Goal: Task Accomplishment & Management: Use online tool/utility

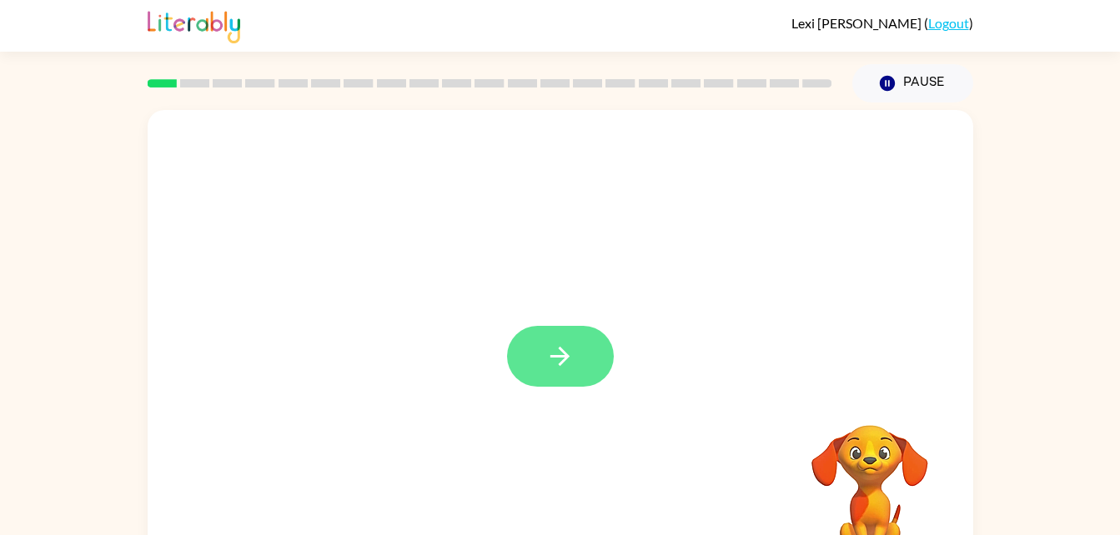
click at [560, 357] on icon "button" at bounding box center [559, 356] width 19 height 19
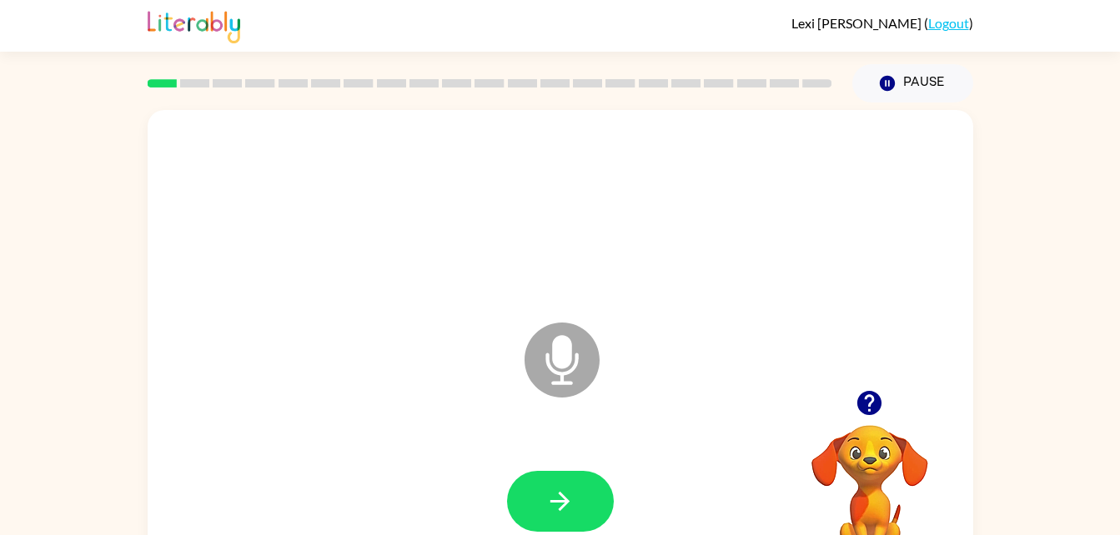
click at [576, 350] on icon at bounding box center [562, 360] width 75 height 75
click at [549, 479] on button "button" at bounding box center [560, 501] width 107 height 61
click at [550, 500] on icon "button" at bounding box center [559, 501] width 29 height 29
click at [549, 489] on icon "button" at bounding box center [559, 501] width 29 height 29
click at [539, 515] on button "button" at bounding box center [560, 501] width 107 height 61
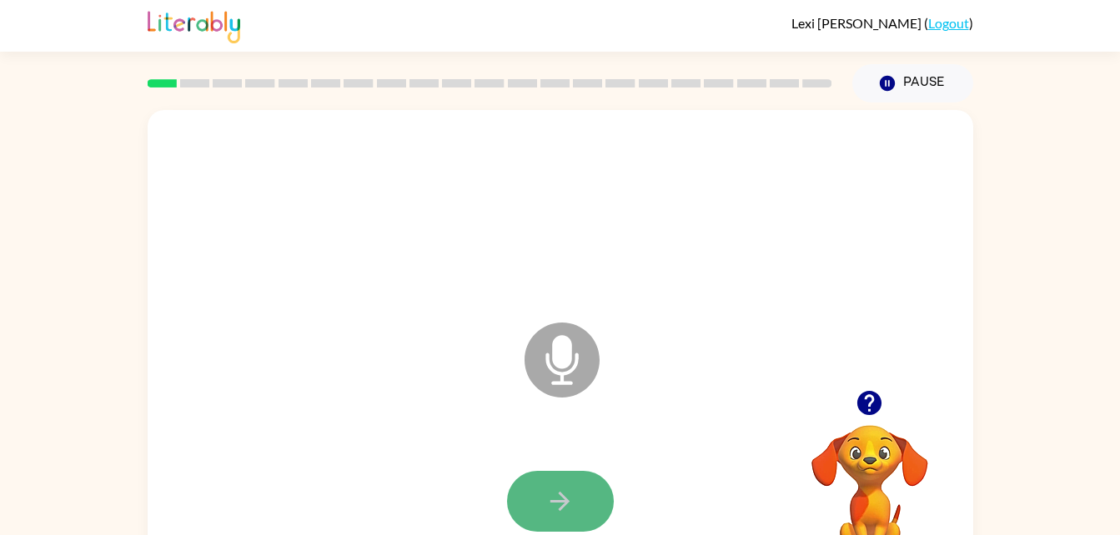
click at [557, 489] on icon "button" at bounding box center [559, 501] width 29 height 29
click at [567, 514] on icon "button" at bounding box center [559, 501] width 29 height 29
click at [554, 520] on button "button" at bounding box center [560, 501] width 107 height 61
click at [540, 478] on button "button" at bounding box center [560, 501] width 107 height 61
click at [563, 517] on button "button" at bounding box center [560, 501] width 107 height 61
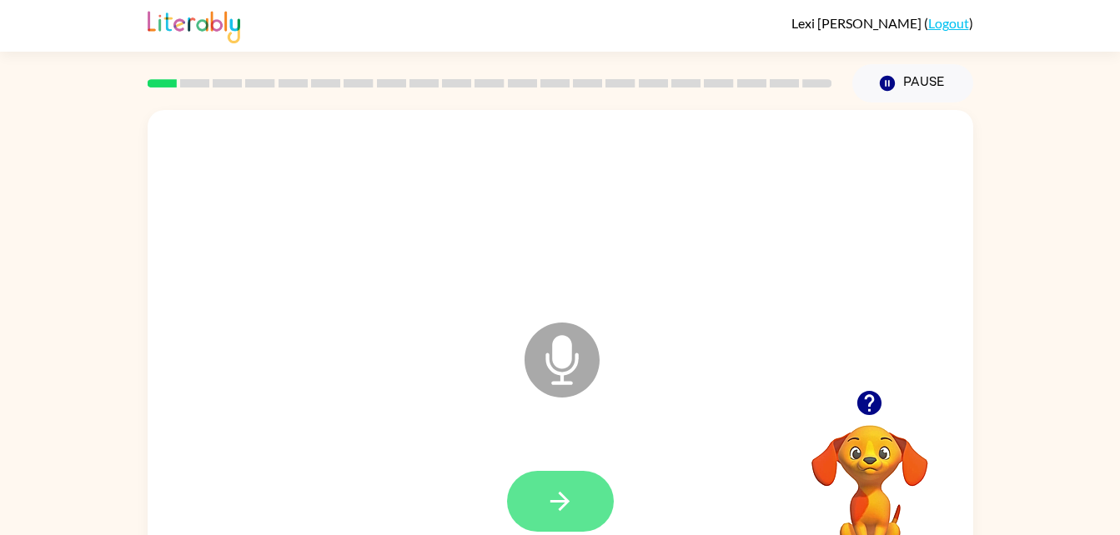
click at [564, 482] on button "button" at bounding box center [560, 501] width 107 height 61
click at [555, 487] on icon "button" at bounding box center [559, 501] width 29 height 29
click at [566, 501] on icon "button" at bounding box center [559, 501] width 19 height 19
click at [566, 496] on icon "button" at bounding box center [559, 501] width 29 height 29
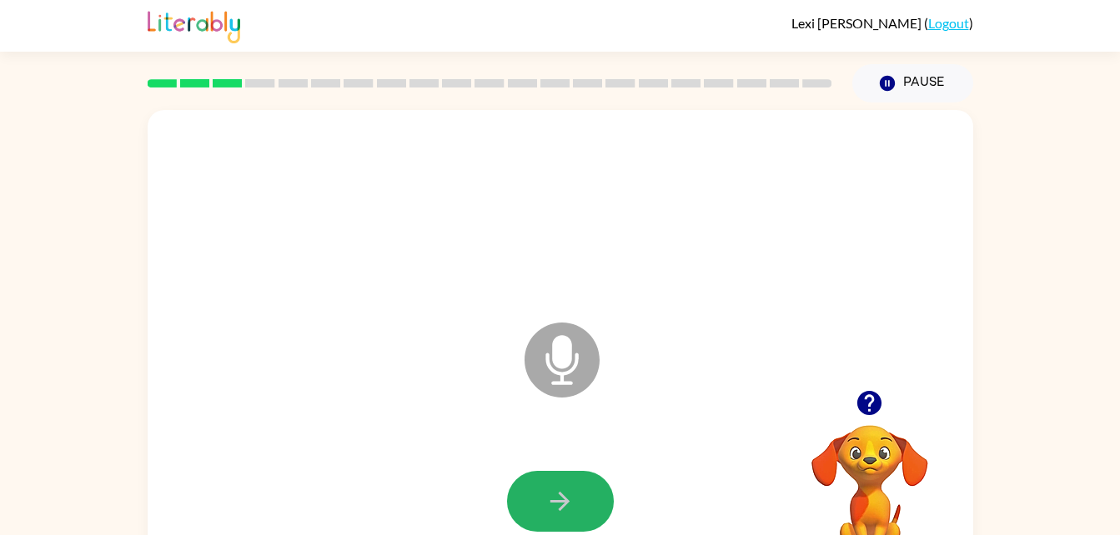
click at [566, 496] on icon "button" at bounding box center [559, 501] width 29 height 29
click at [575, 474] on button "button" at bounding box center [560, 501] width 107 height 61
click at [572, 471] on button "button" at bounding box center [560, 501] width 107 height 61
click at [571, 469] on div at bounding box center [560, 502] width 792 height 137
click at [570, 525] on button "button" at bounding box center [560, 501] width 107 height 61
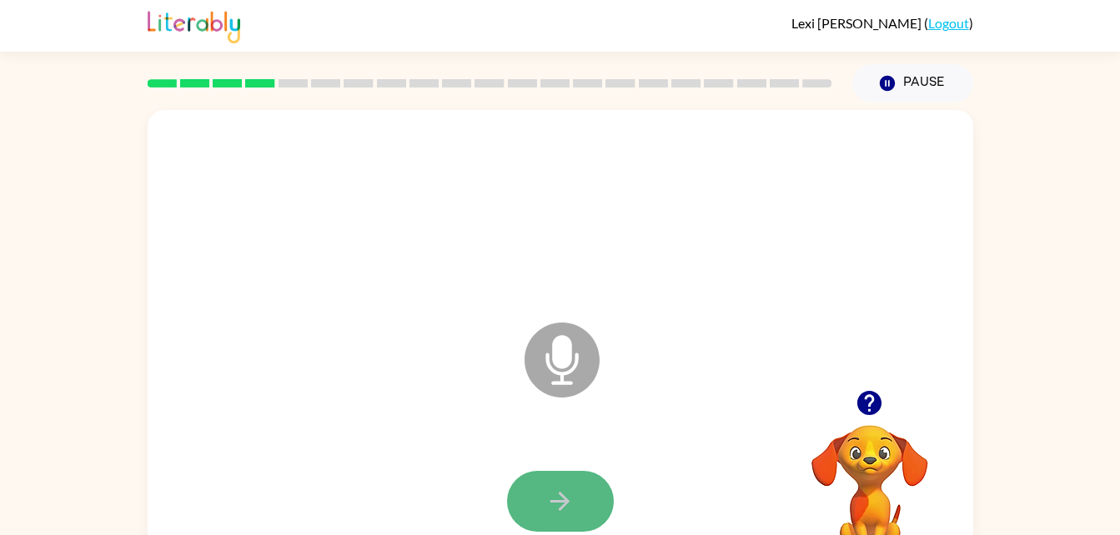
click at [567, 485] on button "button" at bounding box center [560, 501] width 107 height 61
click at [533, 513] on button "button" at bounding box center [560, 501] width 107 height 61
click at [586, 528] on button "button" at bounding box center [560, 501] width 107 height 61
click at [573, 485] on button "button" at bounding box center [560, 501] width 107 height 61
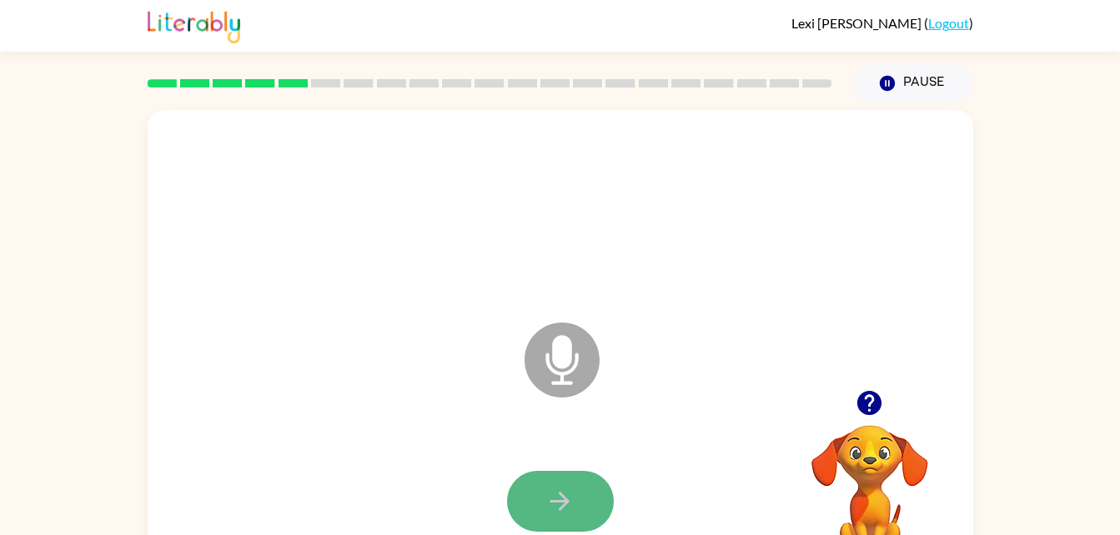
click at [574, 505] on icon "button" at bounding box center [559, 501] width 29 height 29
click at [600, 478] on button "button" at bounding box center [560, 501] width 107 height 61
click at [577, 505] on button "button" at bounding box center [560, 501] width 107 height 61
click at [569, 494] on icon "button" at bounding box center [559, 501] width 29 height 29
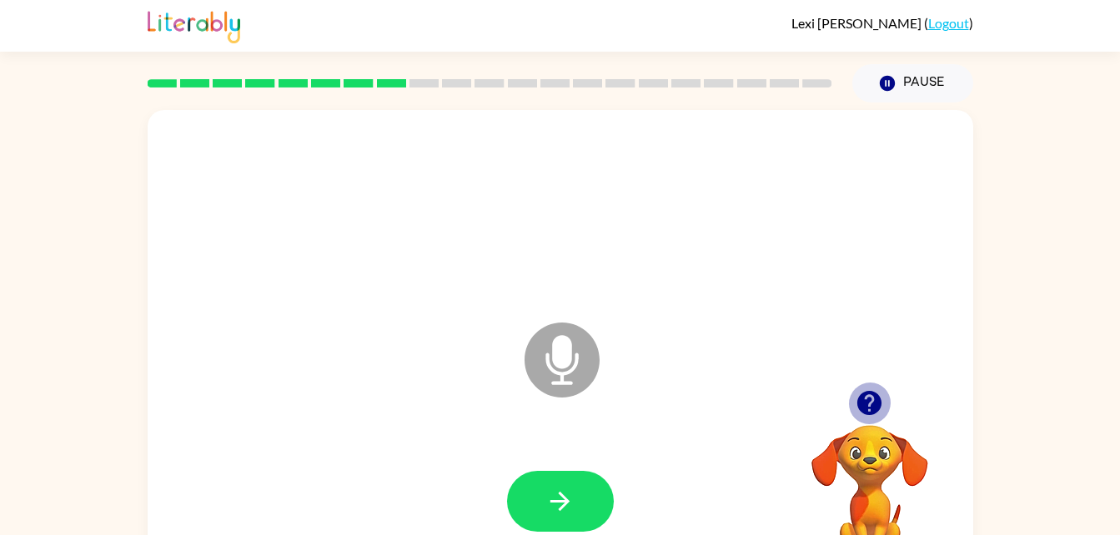
click at [867, 415] on icon "button" at bounding box center [869, 403] width 24 height 24
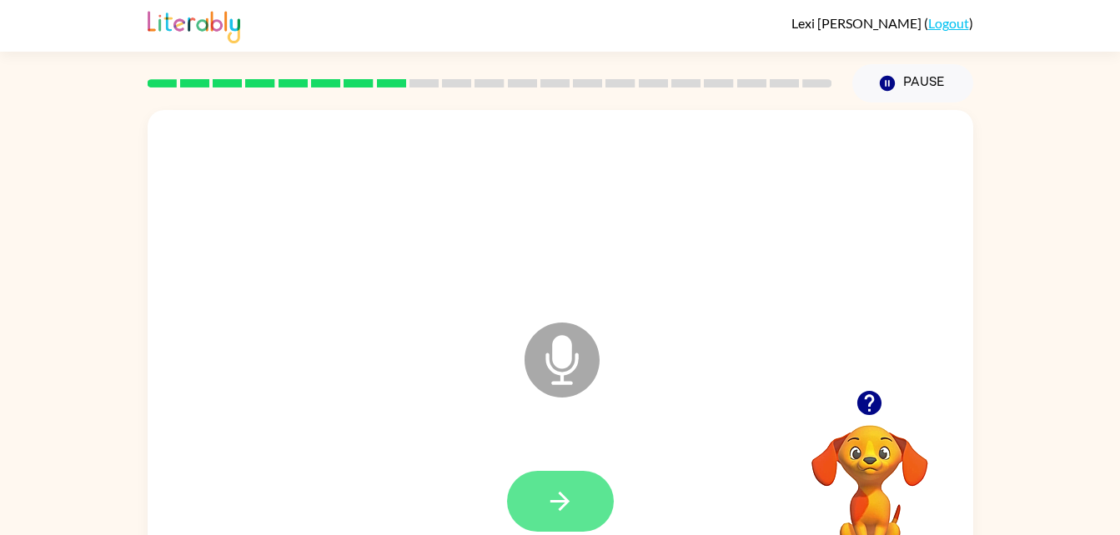
click at [565, 490] on icon "button" at bounding box center [559, 501] width 29 height 29
click at [565, 488] on icon "button" at bounding box center [559, 501] width 29 height 29
click at [556, 485] on button "button" at bounding box center [560, 501] width 107 height 61
click at [538, 506] on button "button" at bounding box center [560, 501] width 107 height 61
click at [538, 504] on button "button" at bounding box center [560, 501] width 107 height 61
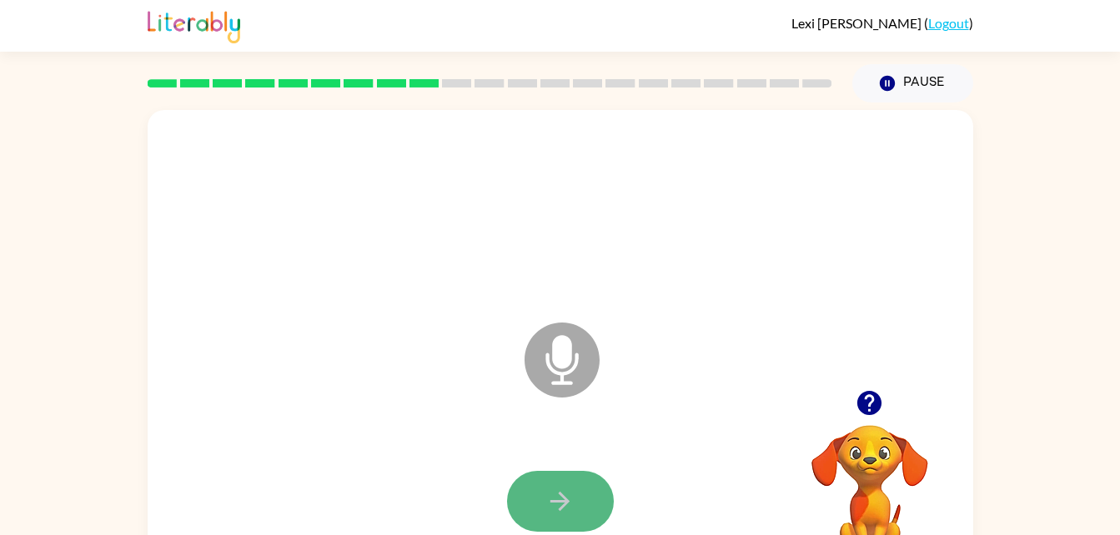
drag, startPoint x: 538, startPoint y: 504, endPoint x: 531, endPoint y: 494, distance: 12.0
drag, startPoint x: 531, startPoint y: 494, endPoint x: 536, endPoint y: 505, distance: 12.7
click at [536, 505] on button "button" at bounding box center [560, 501] width 107 height 61
click at [539, 493] on button "button" at bounding box center [560, 501] width 107 height 61
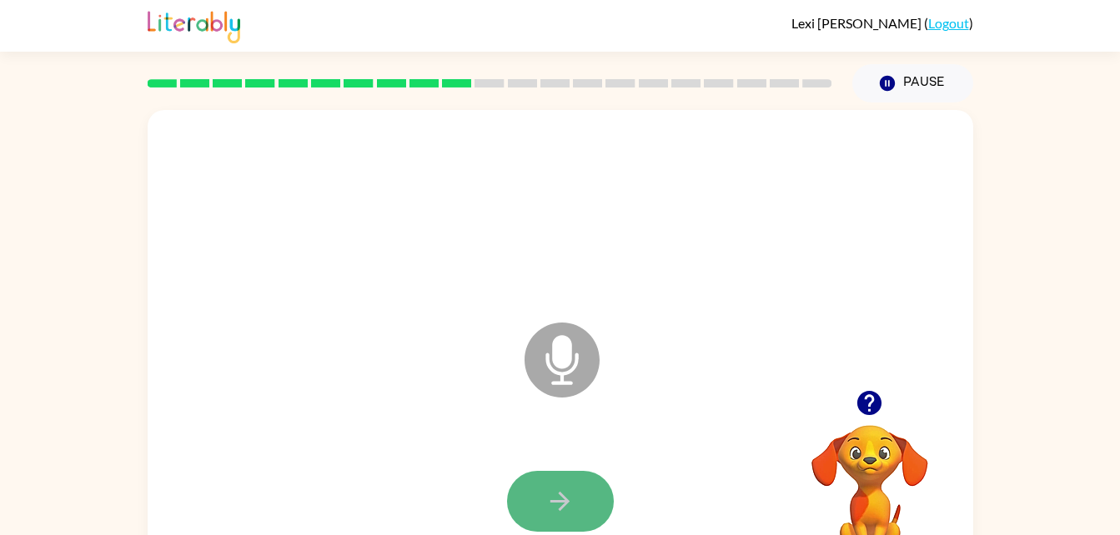
click at [606, 498] on button "button" at bounding box center [560, 501] width 107 height 61
click at [578, 498] on button "button" at bounding box center [560, 501] width 107 height 61
click at [522, 504] on button "button" at bounding box center [560, 501] width 107 height 61
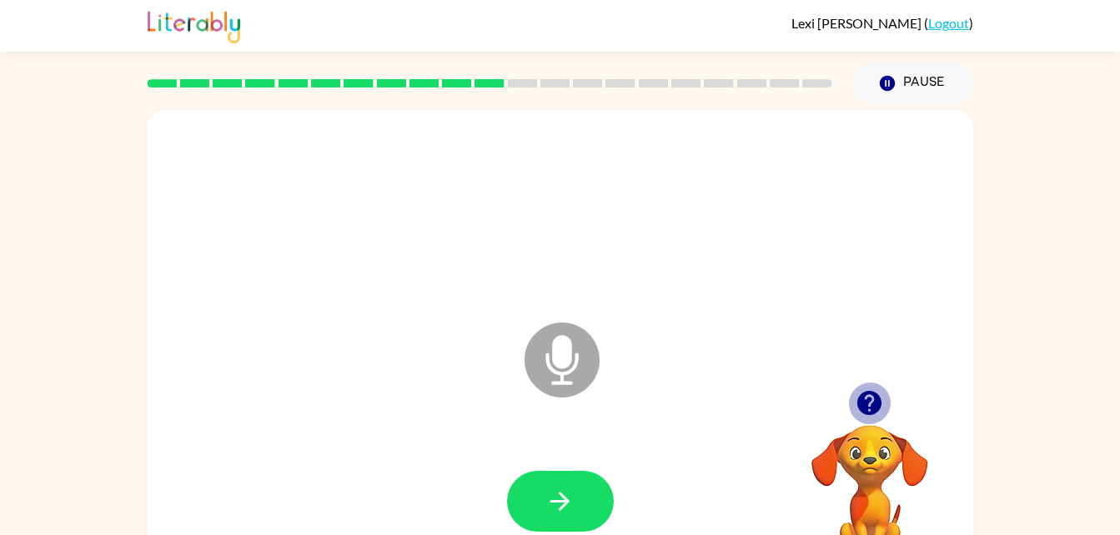
click at [877, 401] on icon "button" at bounding box center [869, 403] width 24 height 24
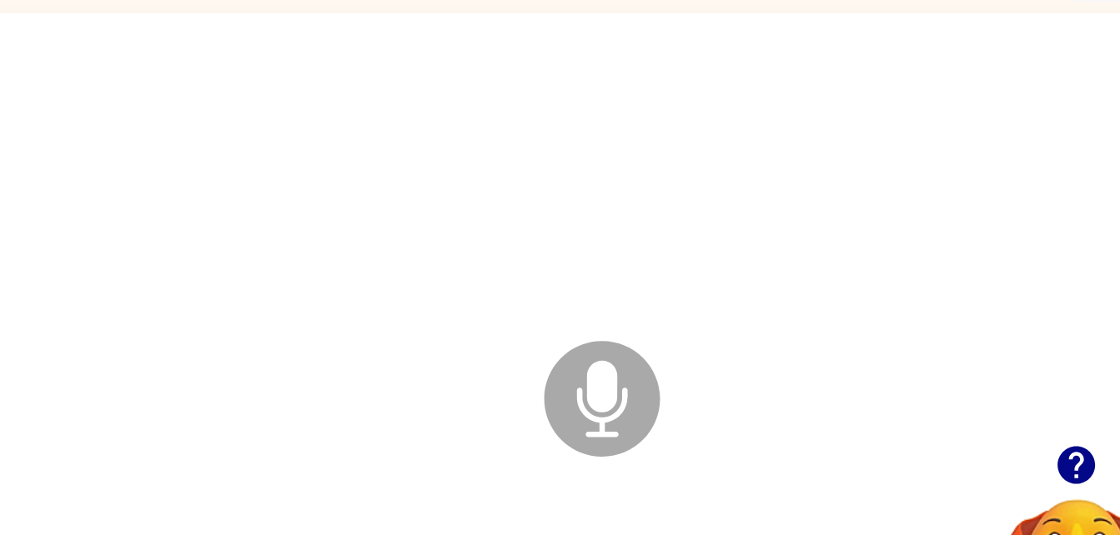
click at [349, 183] on div at bounding box center [560, 211] width 792 height 137
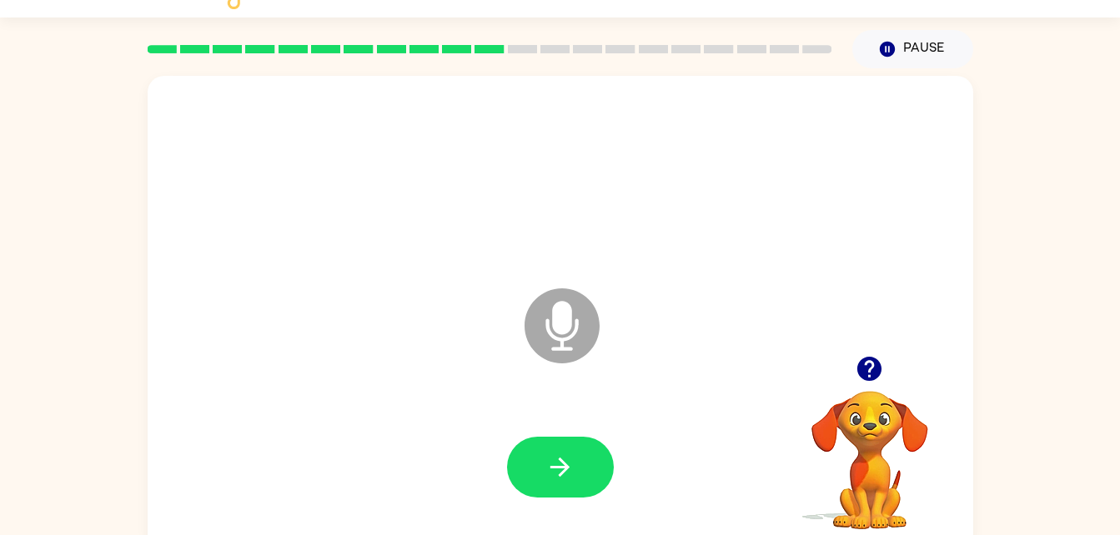
scroll to position [51, 0]
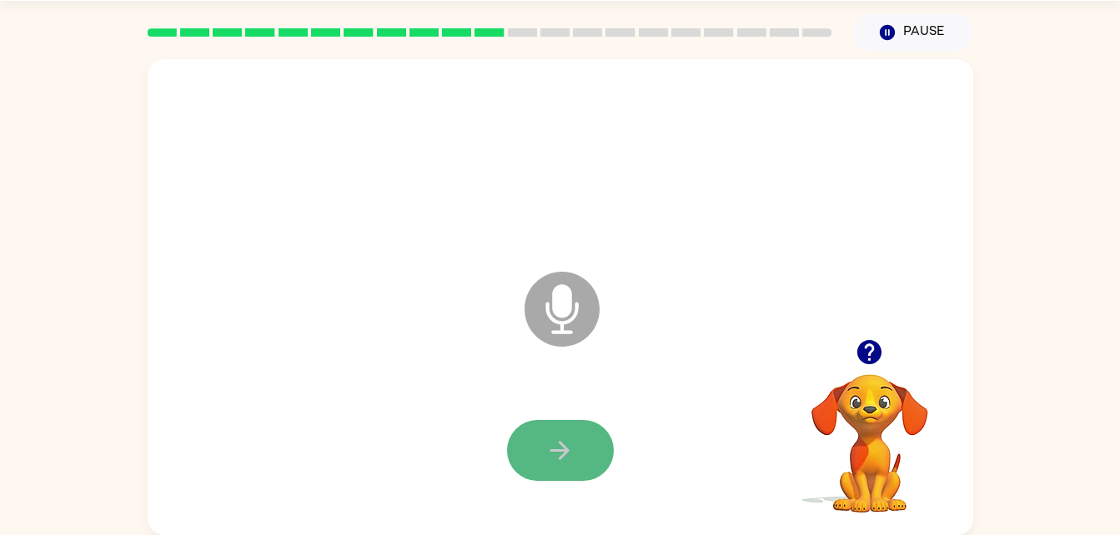
click at [540, 465] on button "button" at bounding box center [560, 450] width 107 height 61
click at [567, 466] on button "button" at bounding box center [560, 450] width 107 height 61
click at [631, 294] on icon "Microphone The Microphone is here when it is your turn to talk" at bounding box center [645, 330] width 250 height 125
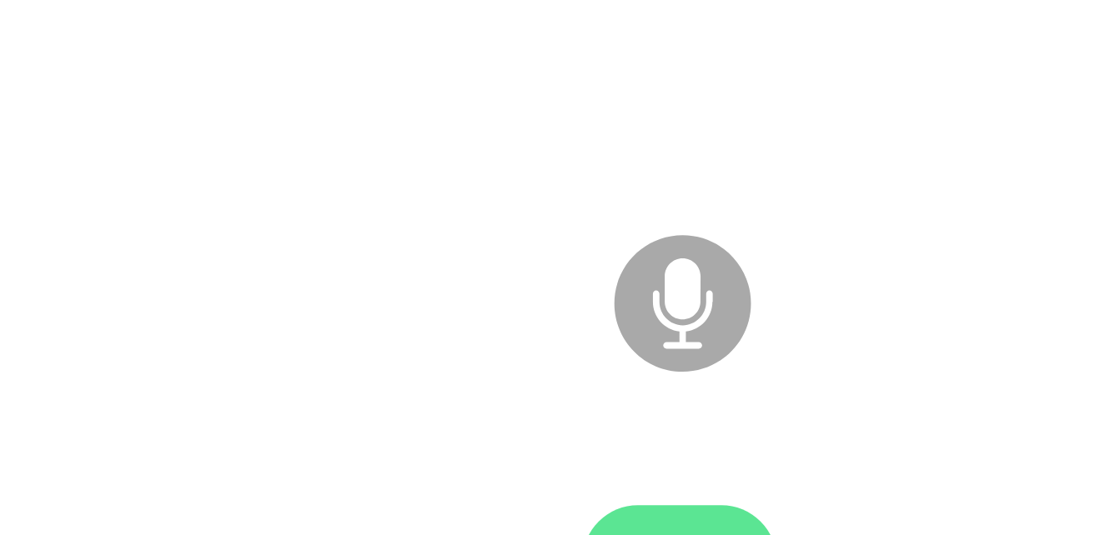
click at [588, 429] on button "button" at bounding box center [560, 450] width 107 height 61
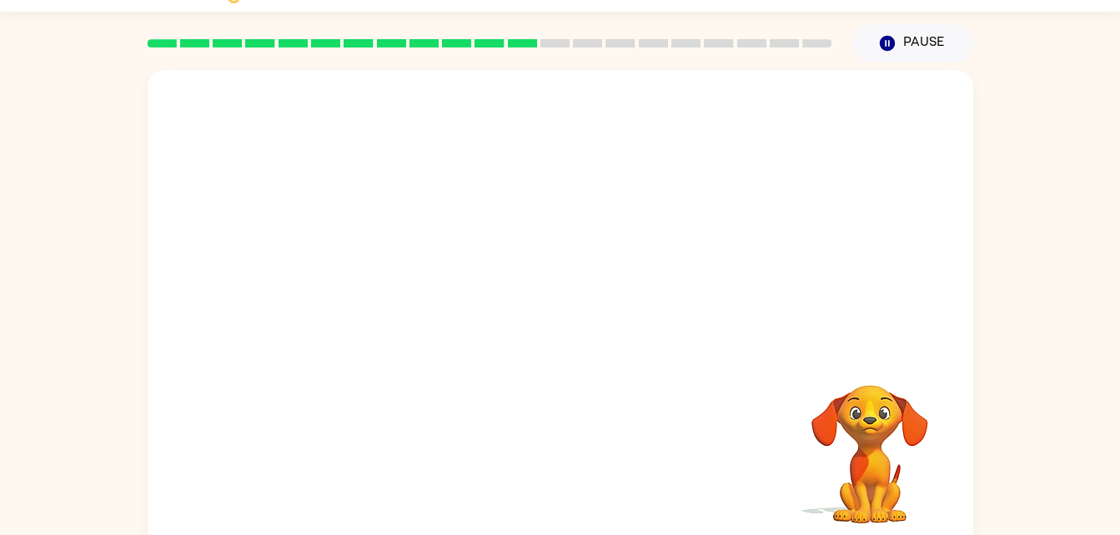
scroll to position [43, 0]
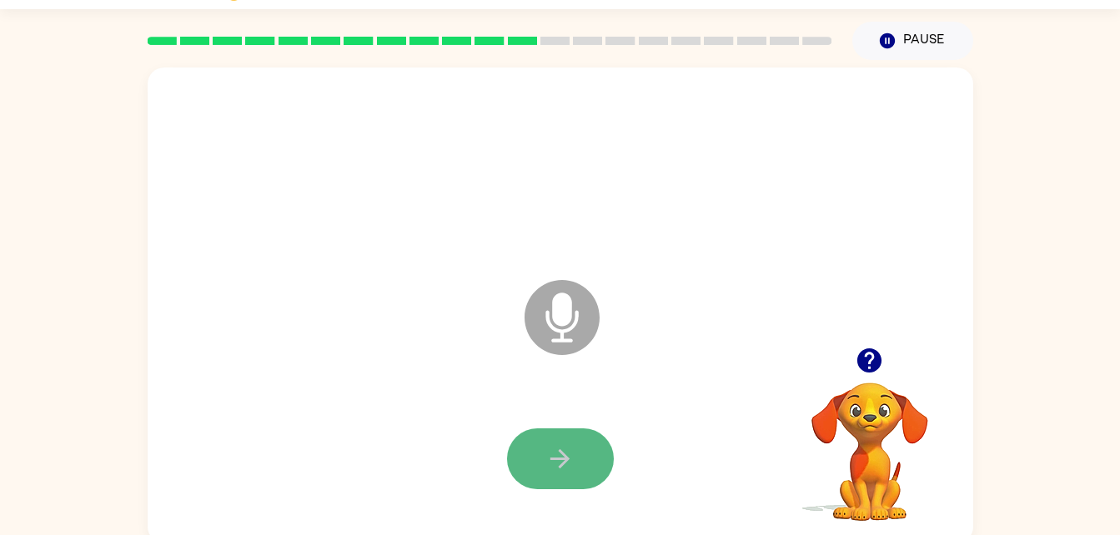
click at [608, 447] on button "button" at bounding box center [560, 459] width 107 height 61
click at [601, 447] on button "button" at bounding box center [560, 459] width 107 height 61
click at [597, 453] on button "button" at bounding box center [560, 459] width 107 height 61
click at [580, 455] on button "button" at bounding box center [560, 459] width 107 height 61
click at [576, 450] on button "button" at bounding box center [560, 459] width 107 height 61
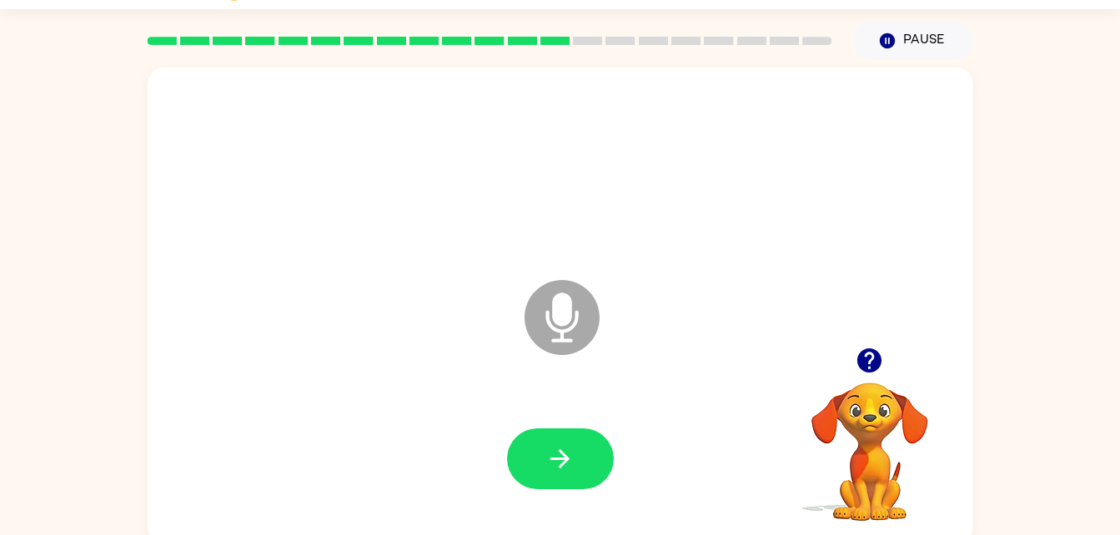
click at [580, 454] on button "button" at bounding box center [560, 459] width 107 height 61
click at [579, 457] on button "button" at bounding box center [560, 459] width 107 height 61
click at [552, 461] on icon "button" at bounding box center [559, 459] width 29 height 29
click at [542, 462] on button "button" at bounding box center [560, 459] width 107 height 61
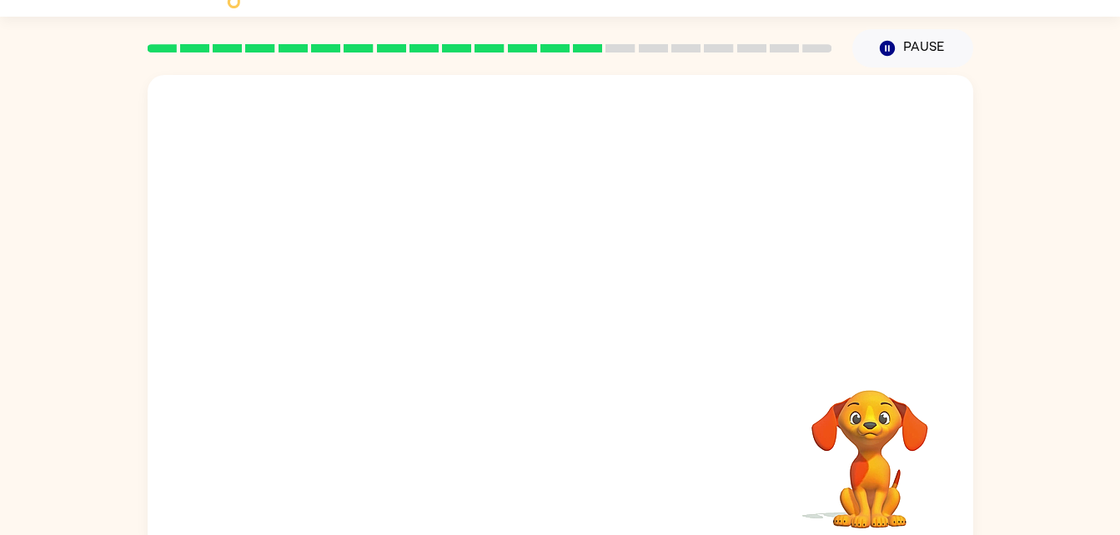
scroll to position [51, 0]
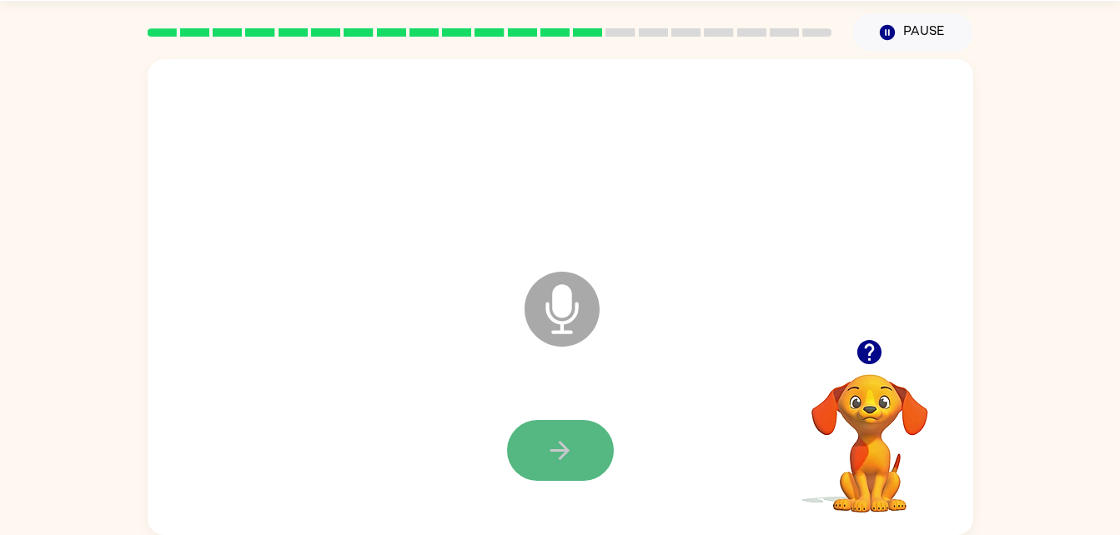
click at [555, 443] on icon "button" at bounding box center [559, 450] width 29 height 29
click at [606, 236] on div "Microphone The Microphone is here when it is your turn to talk" at bounding box center [561, 297] width 826 height 476
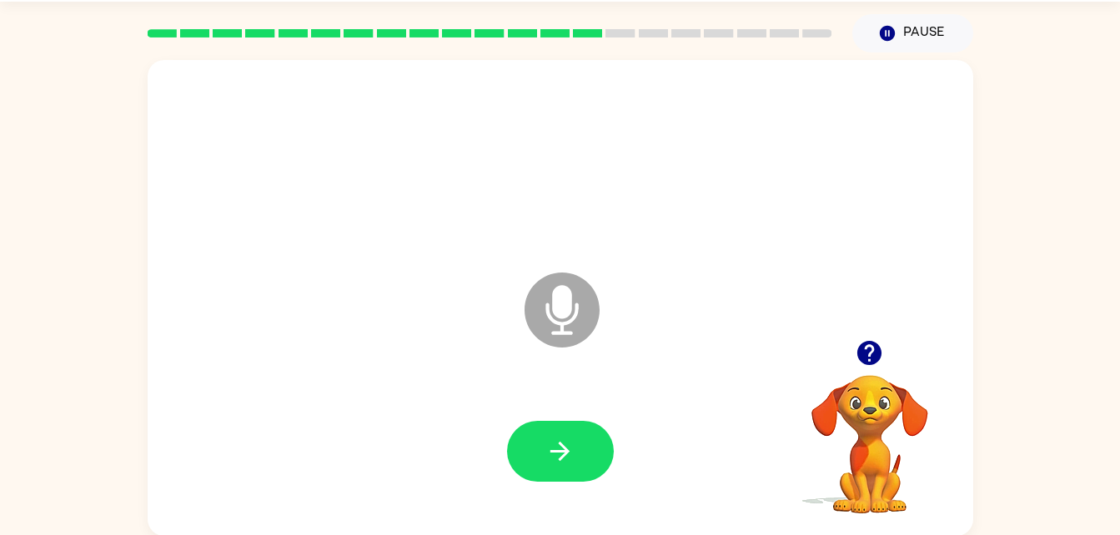
click at [524, 421] on div at bounding box center [560, 451] width 107 height 61
click at [536, 423] on button "button" at bounding box center [560, 451] width 107 height 61
click at [596, 445] on button "button" at bounding box center [560, 451] width 107 height 61
click at [553, 437] on icon "button" at bounding box center [559, 451] width 29 height 29
click at [679, 198] on div at bounding box center [560, 161] width 792 height 137
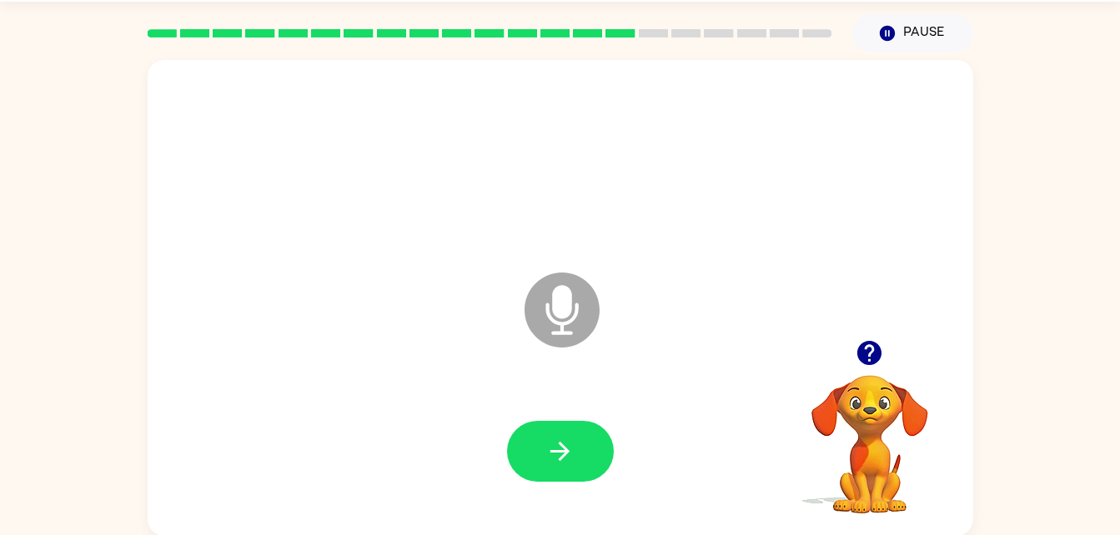
click at [563, 485] on div at bounding box center [560, 452] width 792 height 137
click at [578, 415] on div at bounding box center [560, 452] width 792 height 137
click at [589, 445] on button "button" at bounding box center [560, 451] width 107 height 61
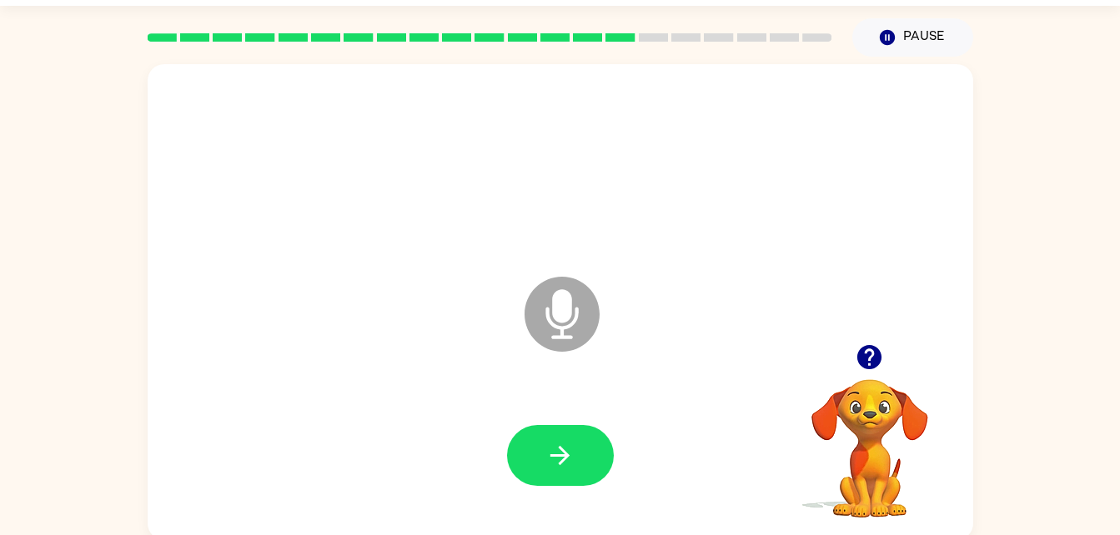
scroll to position [43, 0]
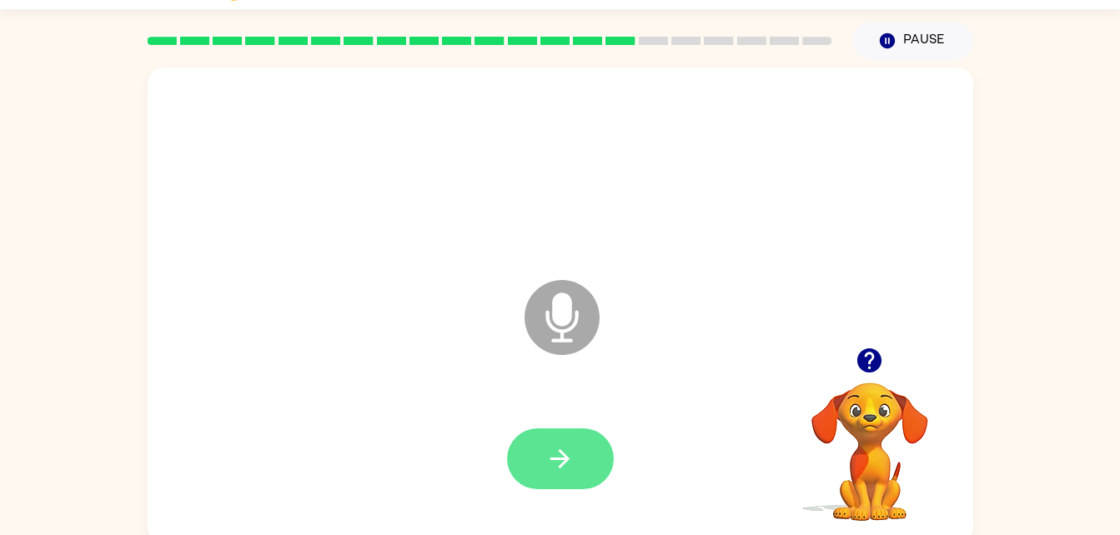
click at [564, 436] on button "button" at bounding box center [560, 459] width 107 height 61
click at [562, 447] on icon "button" at bounding box center [559, 459] width 29 height 29
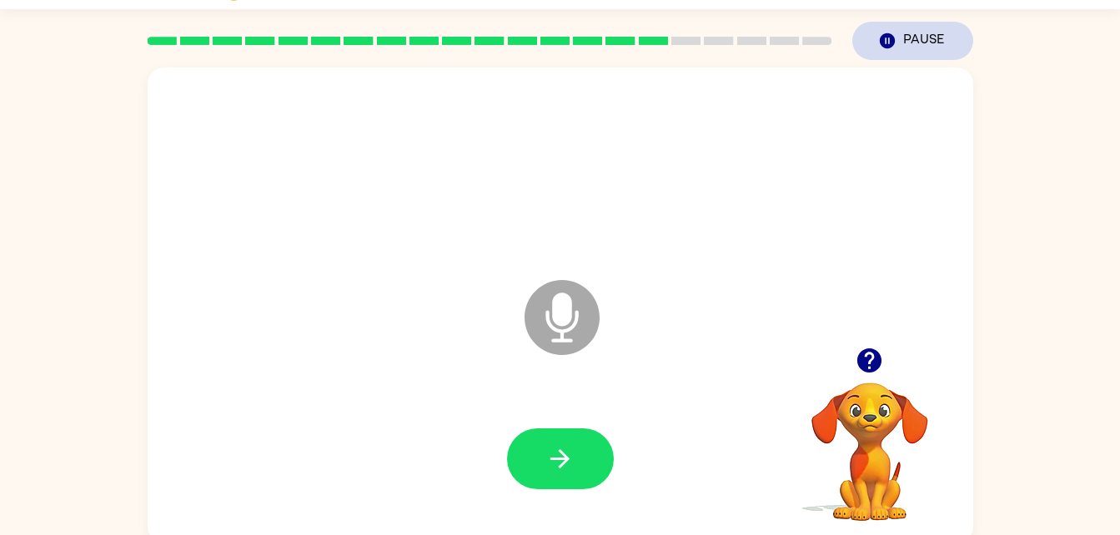
click at [907, 47] on button "Pause Pause" at bounding box center [912, 41] width 121 height 38
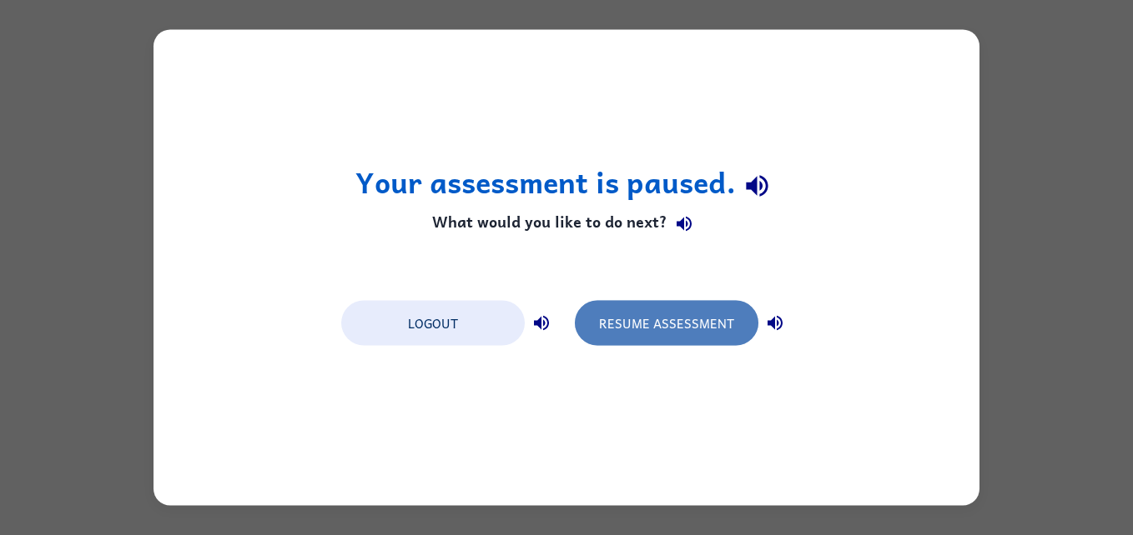
click at [661, 322] on button "Resume Assessment" at bounding box center [666, 323] width 183 height 45
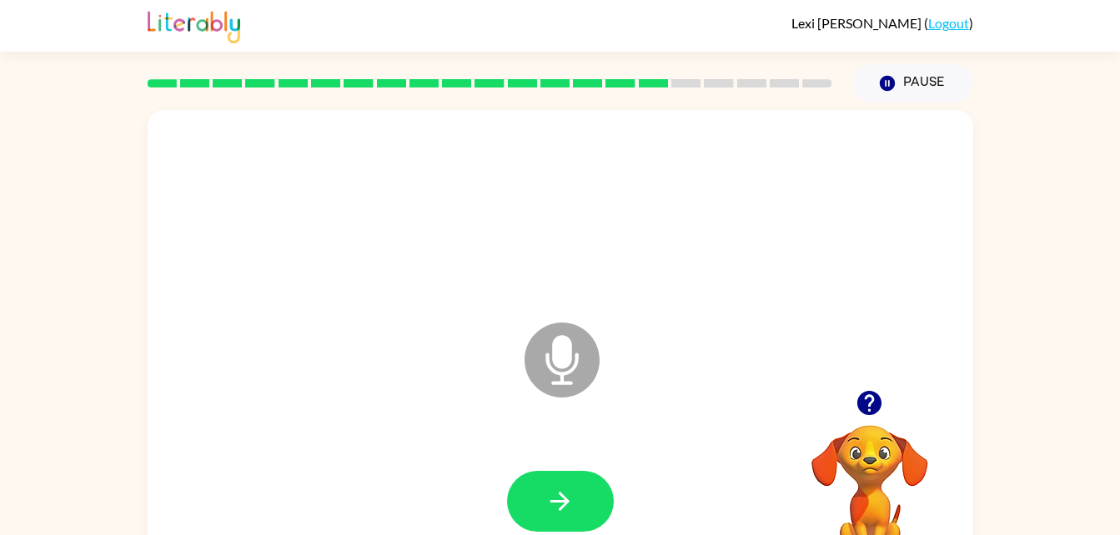
click at [589, 467] on div at bounding box center [560, 502] width 792 height 137
click at [567, 495] on icon "button" at bounding box center [559, 501] width 29 height 29
click at [867, 411] on icon "button" at bounding box center [869, 403] width 24 height 24
click at [480, 304] on div "Microphone The Microphone is here when it is your turn to talk" at bounding box center [520, 319] width 712 height 60
click at [642, 274] on div at bounding box center [560, 211] width 792 height 137
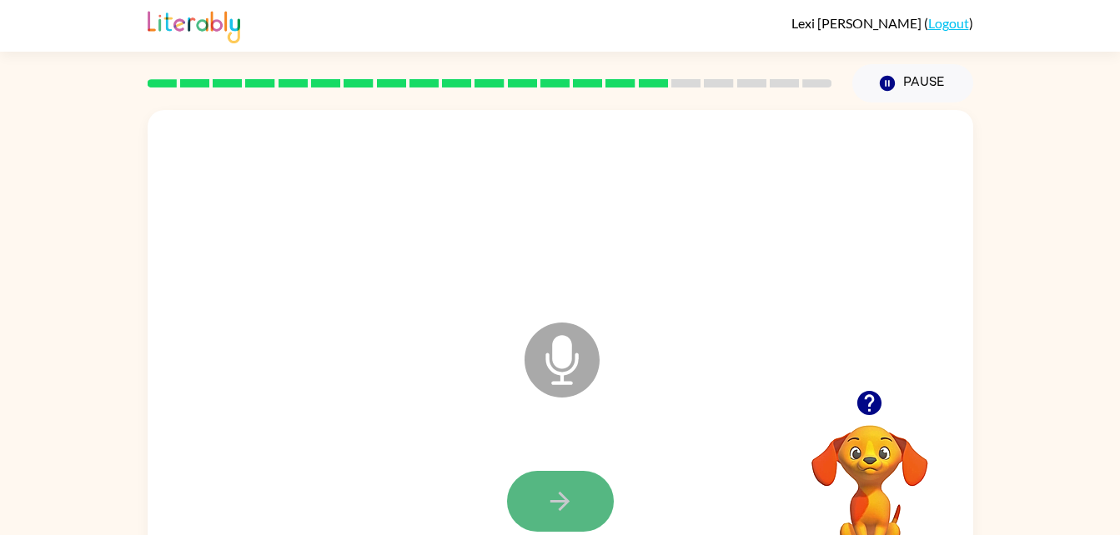
click at [548, 521] on button "button" at bounding box center [560, 501] width 107 height 61
click at [554, 475] on button "button" at bounding box center [560, 501] width 107 height 61
click at [549, 503] on icon "button" at bounding box center [559, 501] width 29 height 29
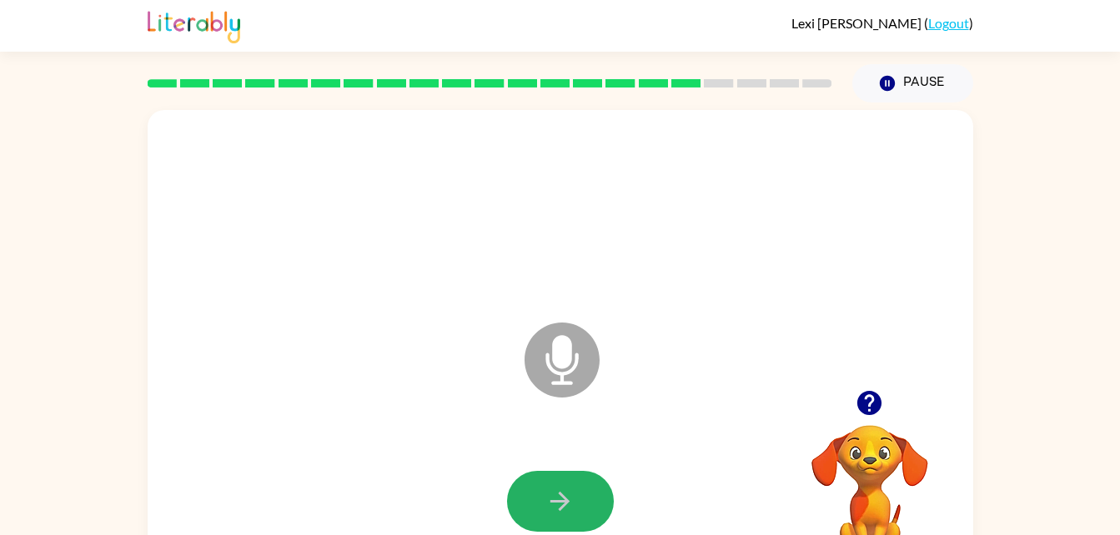
click at [549, 503] on icon "button" at bounding box center [559, 501] width 29 height 29
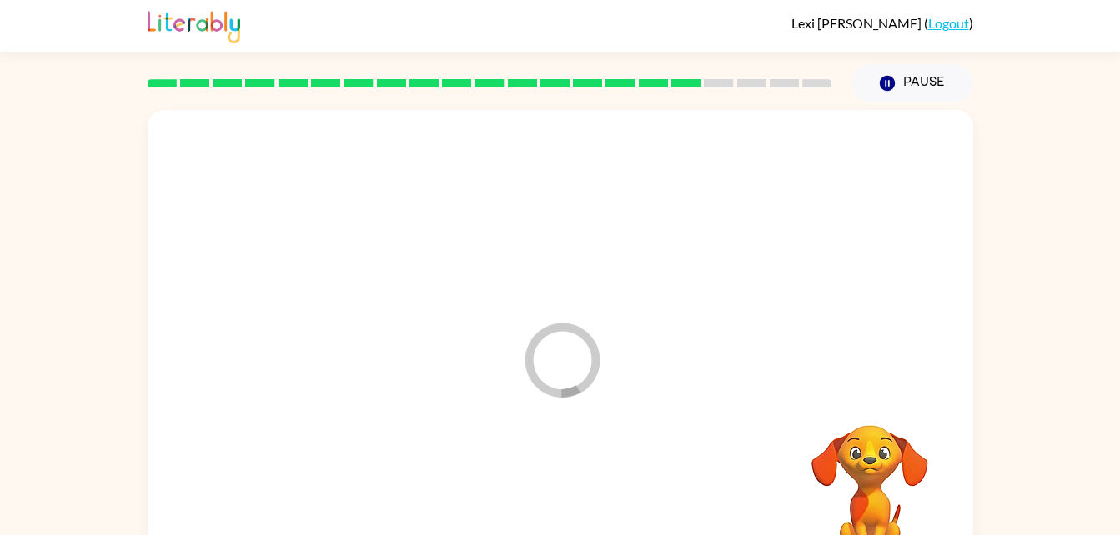
click at [549, 503] on div at bounding box center [560, 502] width 792 height 137
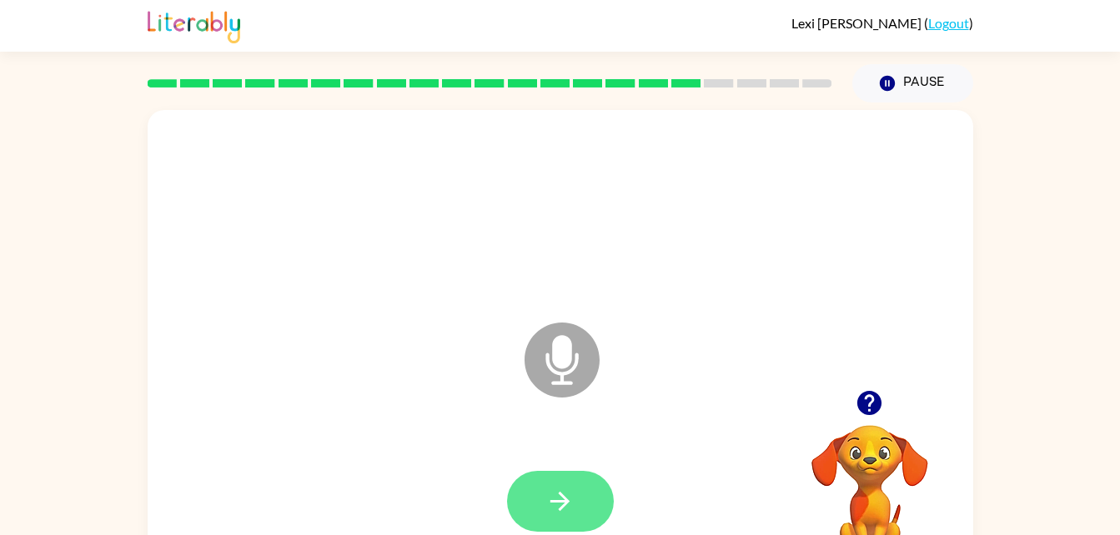
click at [549, 499] on icon "button" at bounding box center [559, 501] width 29 height 29
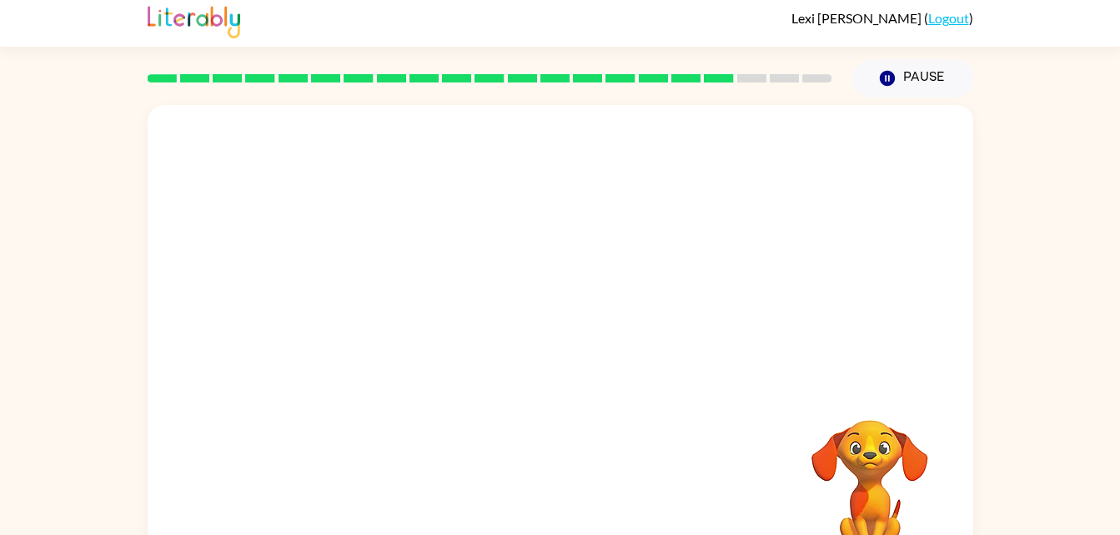
scroll to position [4, 0]
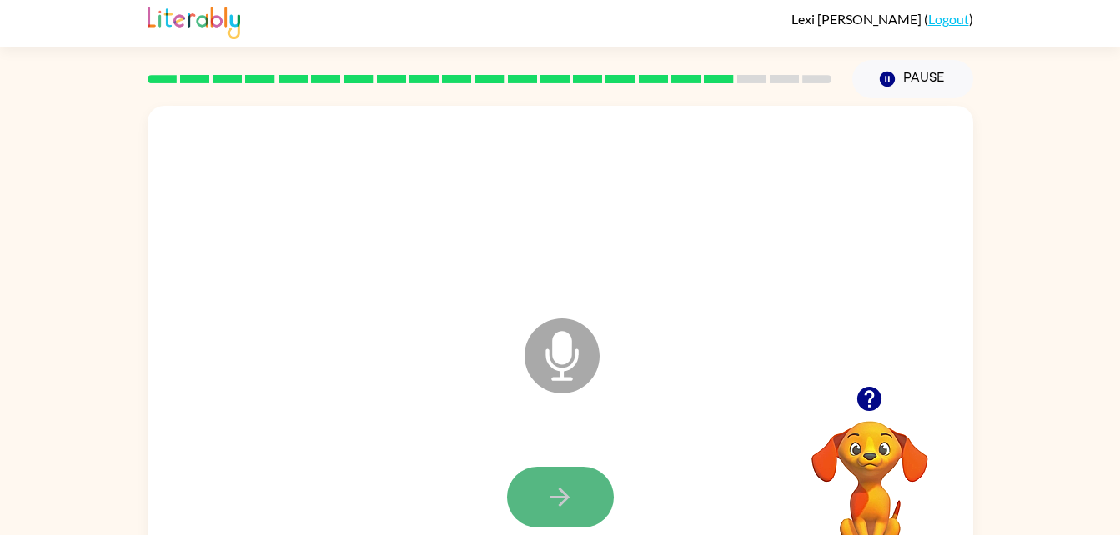
click at [577, 476] on button "button" at bounding box center [560, 497] width 107 height 61
click at [575, 476] on button "button" at bounding box center [560, 497] width 107 height 61
click at [314, 292] on div "Microphone The Microphone is here when it is your turn to talk" at bounding box center [520, 314] width 712 height 60
click at [327, 289] on div "Microphone The Microphone is here when it is your turn to talk" at bounding box center [520, 314] width 712 height 60
click at [576, 485] on button "button" at bounding box center [560, 497] width 107 height 61
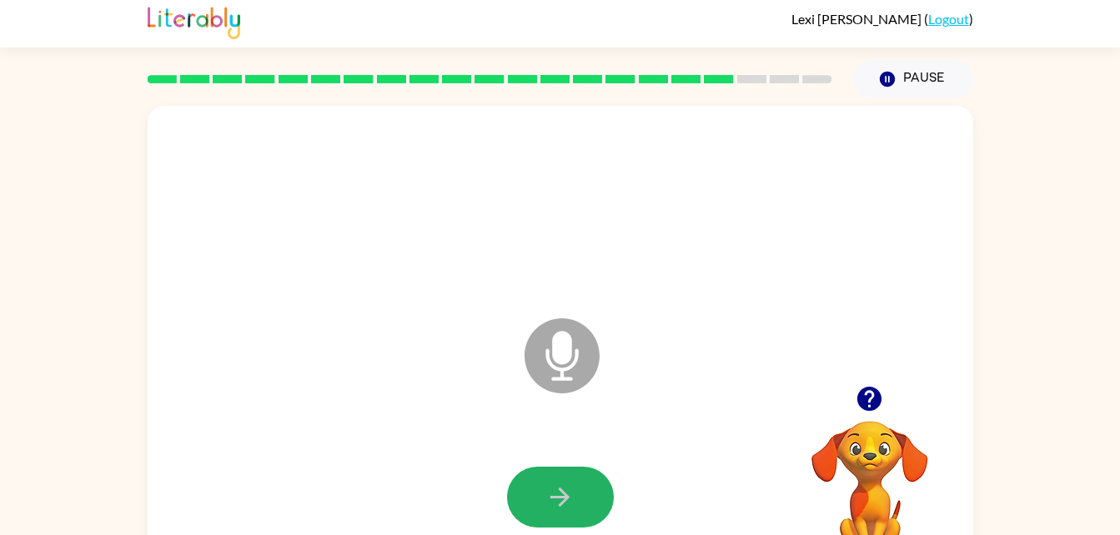
click at [576, 485] on button "button" at bounding box center [560, 497] width 107 height 61
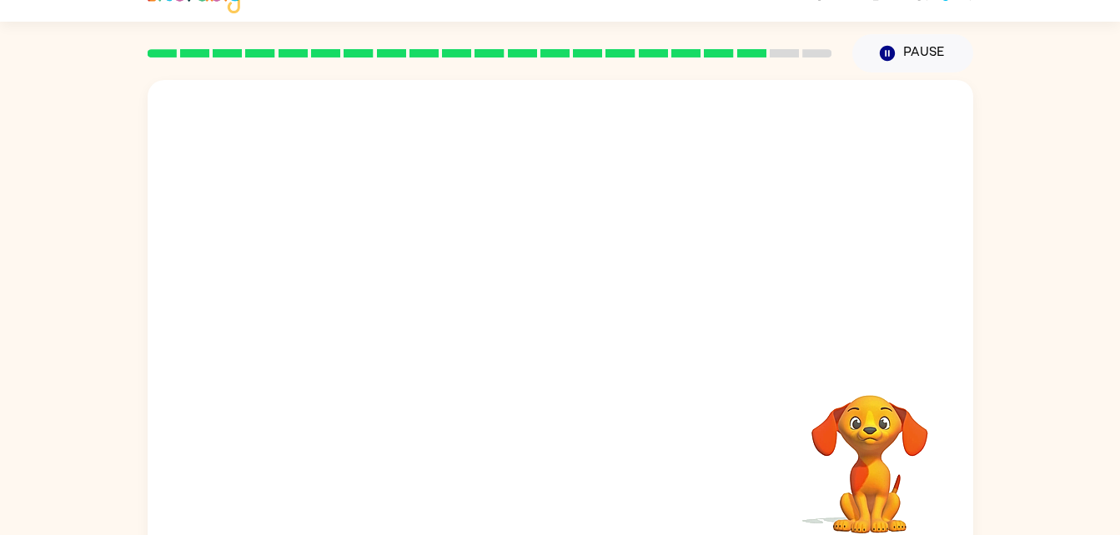
scroll to position [20, 0]
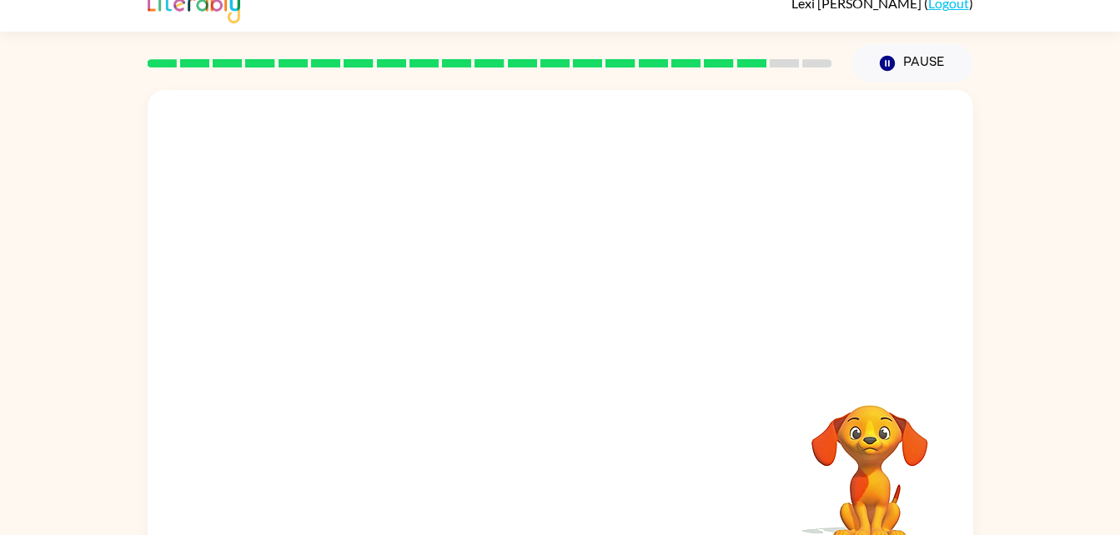
click at [612, 501] on div at bounding box center [560, 482] width 792 height 137
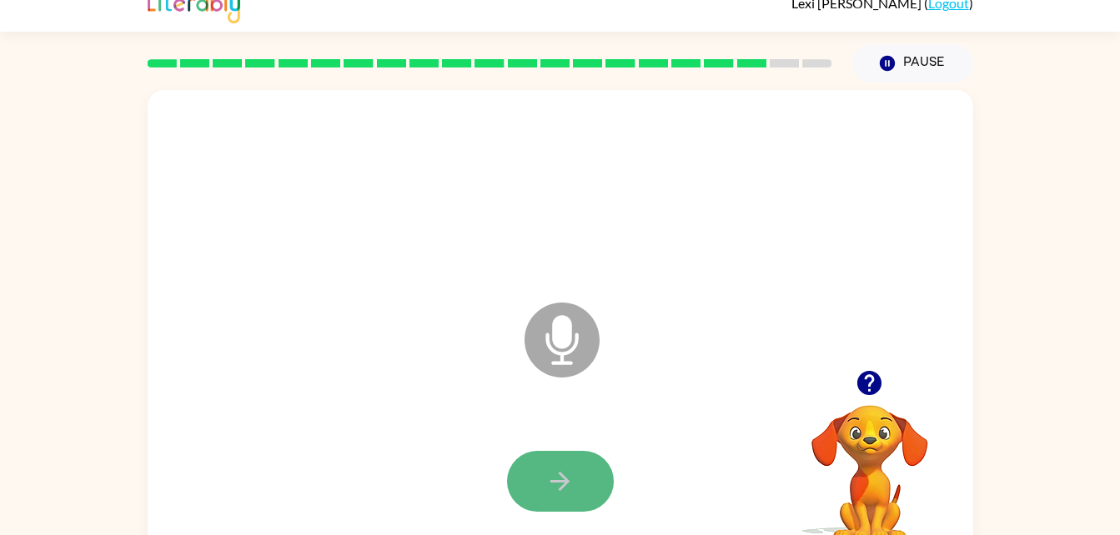
click at [544, 492] on button "button" at bounding box center [560, 481] width 107 height 61
click at [352, 360] on div "Microphone The Microphone is here when it is your turn to talk" at bounding box center [561, 328] width 826 height 476
click at [529, 462] on button "button" at bounding box center [560, 481] width 107 height 61
click at [529, 468] on button "button" at bounding box center [560, 481] width 107 height 61
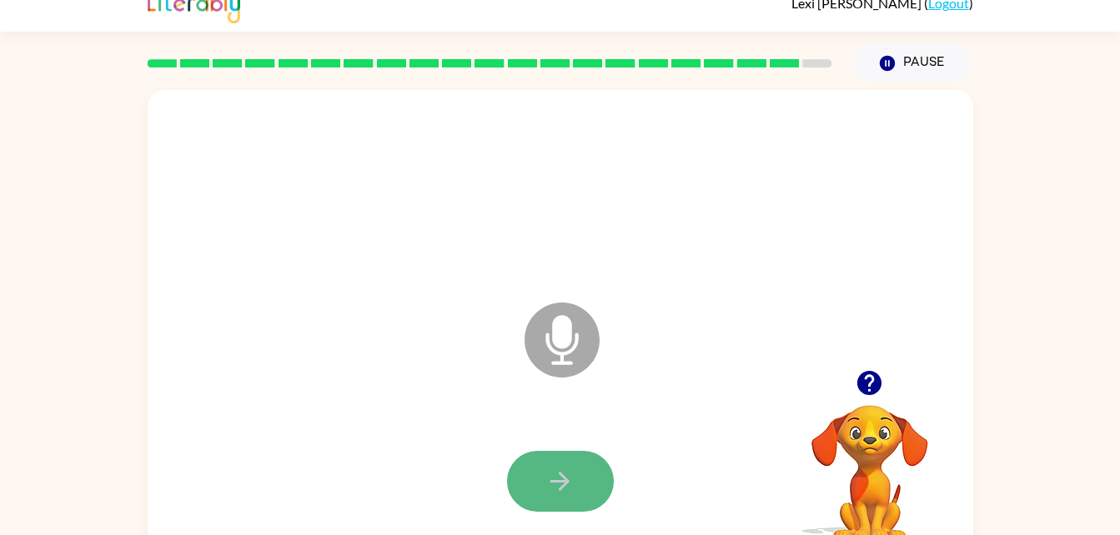
click at [575, 511] on button "button" at bounding box center [560, 481] width 107 height 61
click at [614, 167] on div at bounding box center [560, 191] width 792 height 137
click at [557, 474] on icon "button" at bounding box center [559, 481] width 29 height 29
click at [555, 474] on icon "button" at bounding box center [559, 481] width 29 height 29
